Goal: Find specific page/section: Find specific page/section

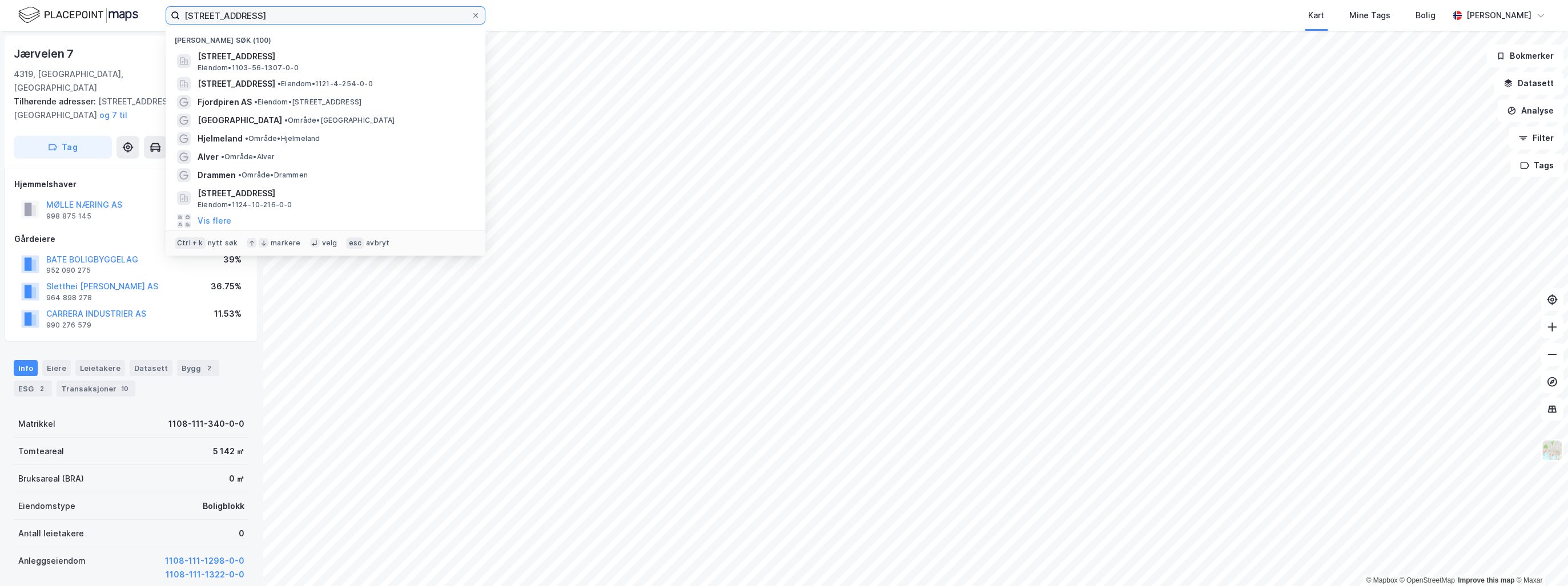
click at [205, 12] on input "møllegata 37" at bounding box center [326, 15] width 291 height 17
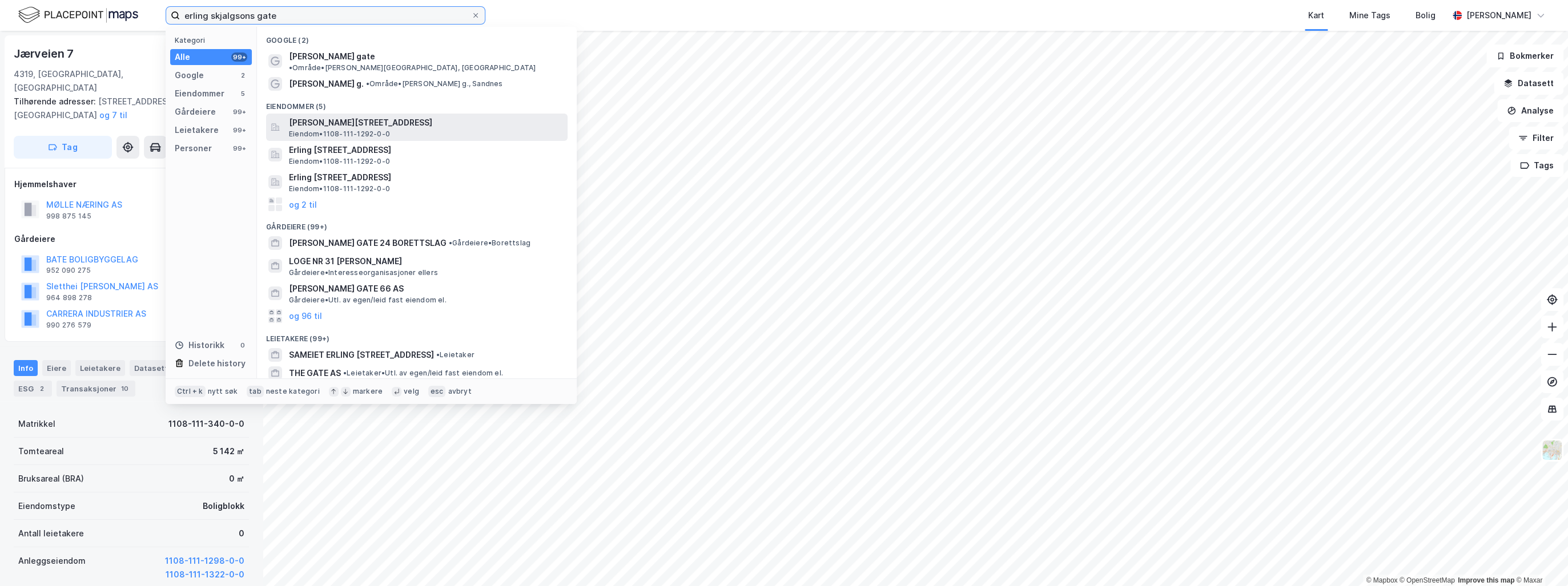
type input "erling skjalgsons gate"
click at [343, 116] on span "Erling Skjalgsons gate 2A, 4306, SANDNES, SANDNES" at bounding box center [426, 123] width 274 height 14
